Goal: Communication & Community: Share content

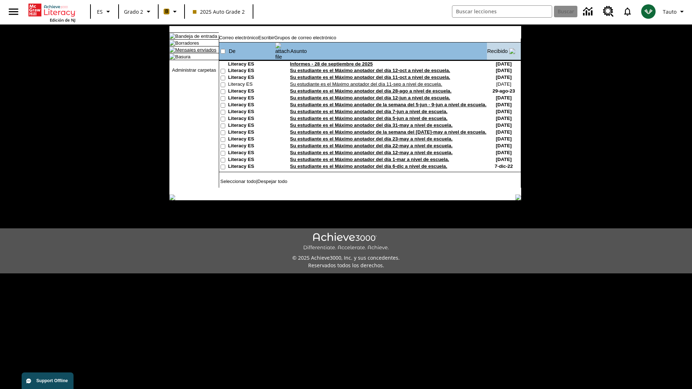
click at [192, 53] on link "Mensajes enviados" at bounding box center [195, 49] width 41 height 5
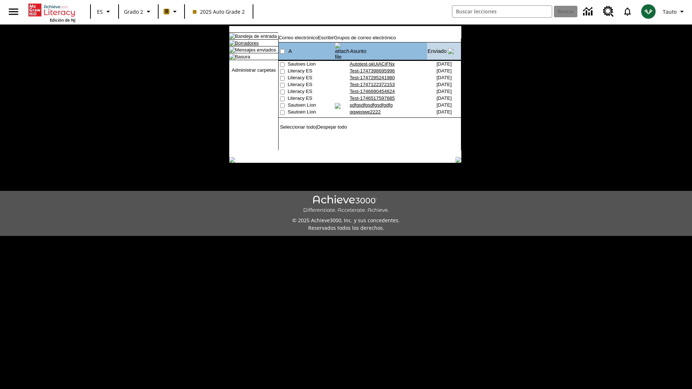
click at [241, 46] on link "Borradores" at bounding box center [247, 42] width 24 height 5
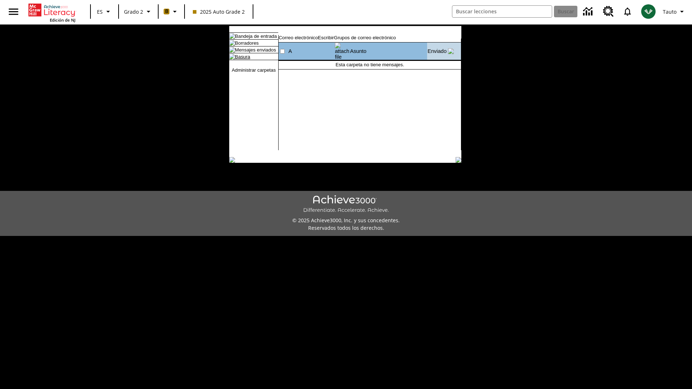
click at [237, 59] on link "Basura" at bounding box center [242, 56] width 15 height 5
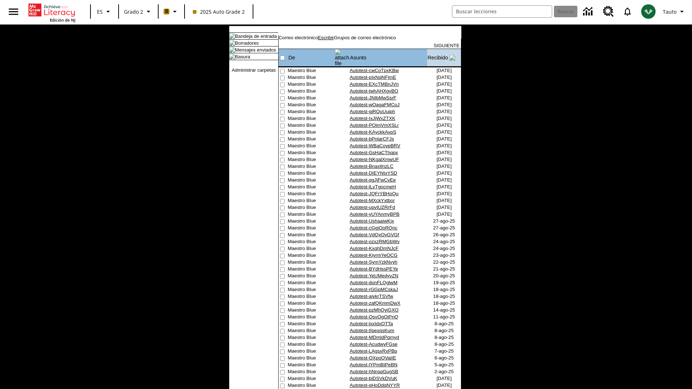
click at [334, 40] on link "Escribir" at bounding box center [326, 37] width 16 height 5
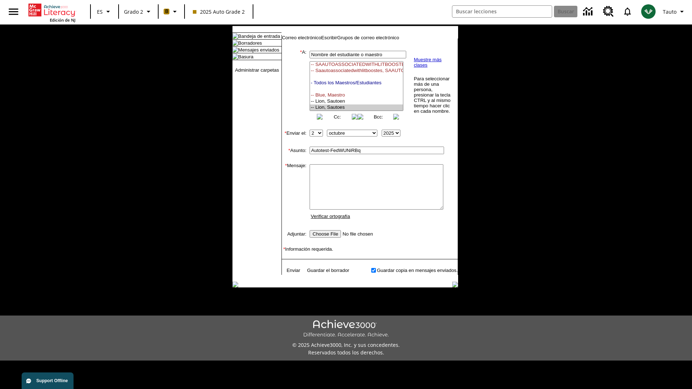
select select "U,21437111,1"
type input "Autotest-FedWUNiRBq"
type textarea "email body message"
click at [290, 273] on link "Enviar" at bounding box center [294, 270] width 14 height 5
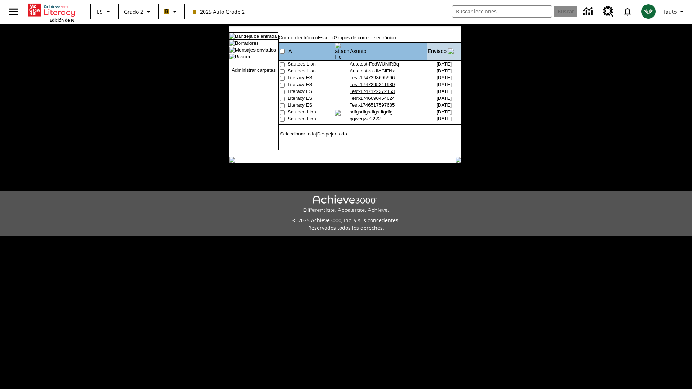
click at [282, 62] on input"] "checkbox" at bounding box center [282, 64] width 5 height 5
checkbox input"] "true"
